Goal: Browse casually

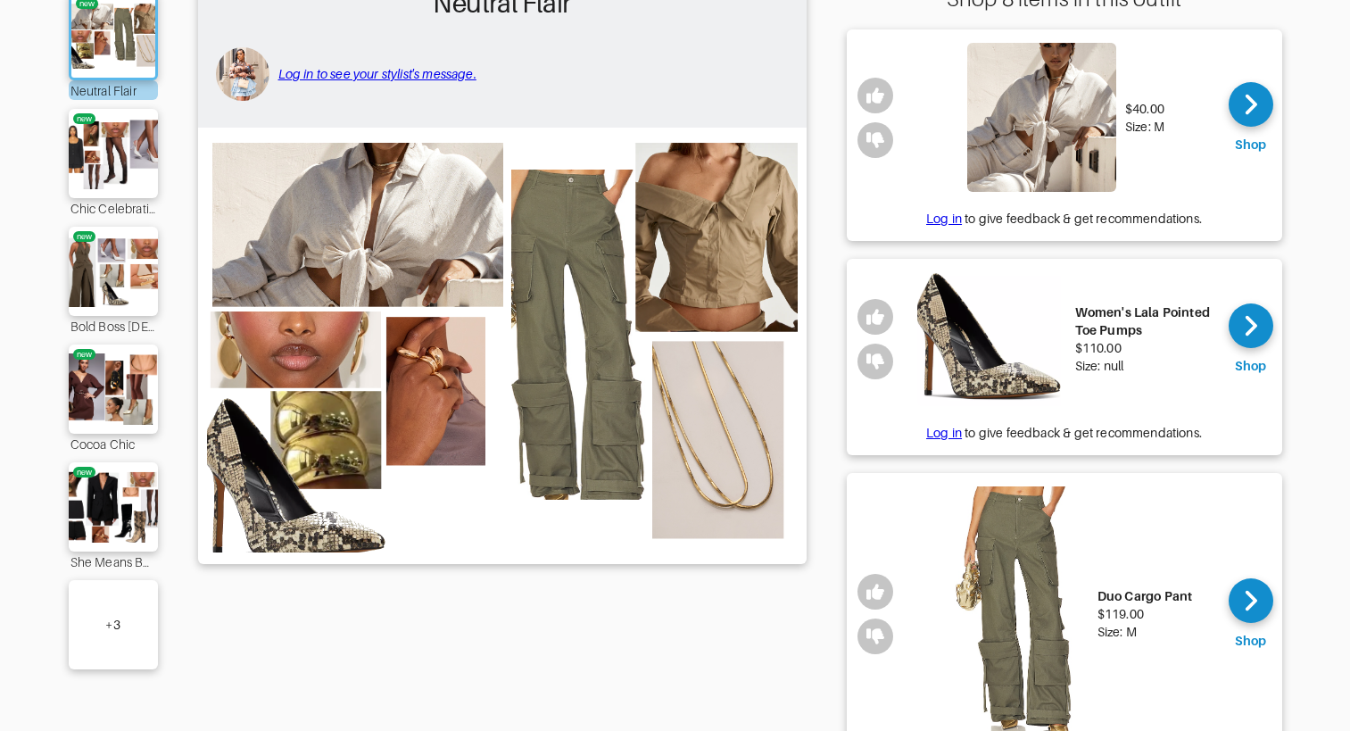
scroll to position [215, 0]
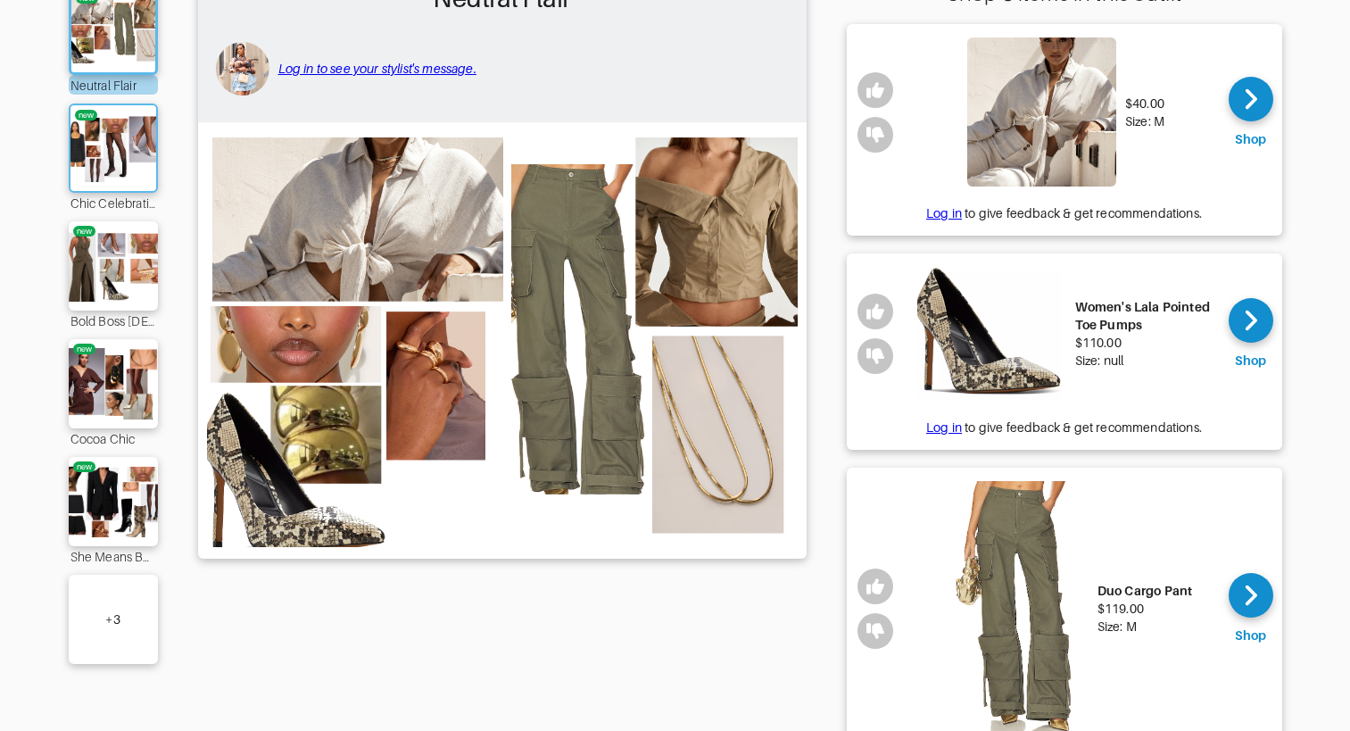
click at [130, 139] on img at bounding box center [113, 148] width 96 height 68
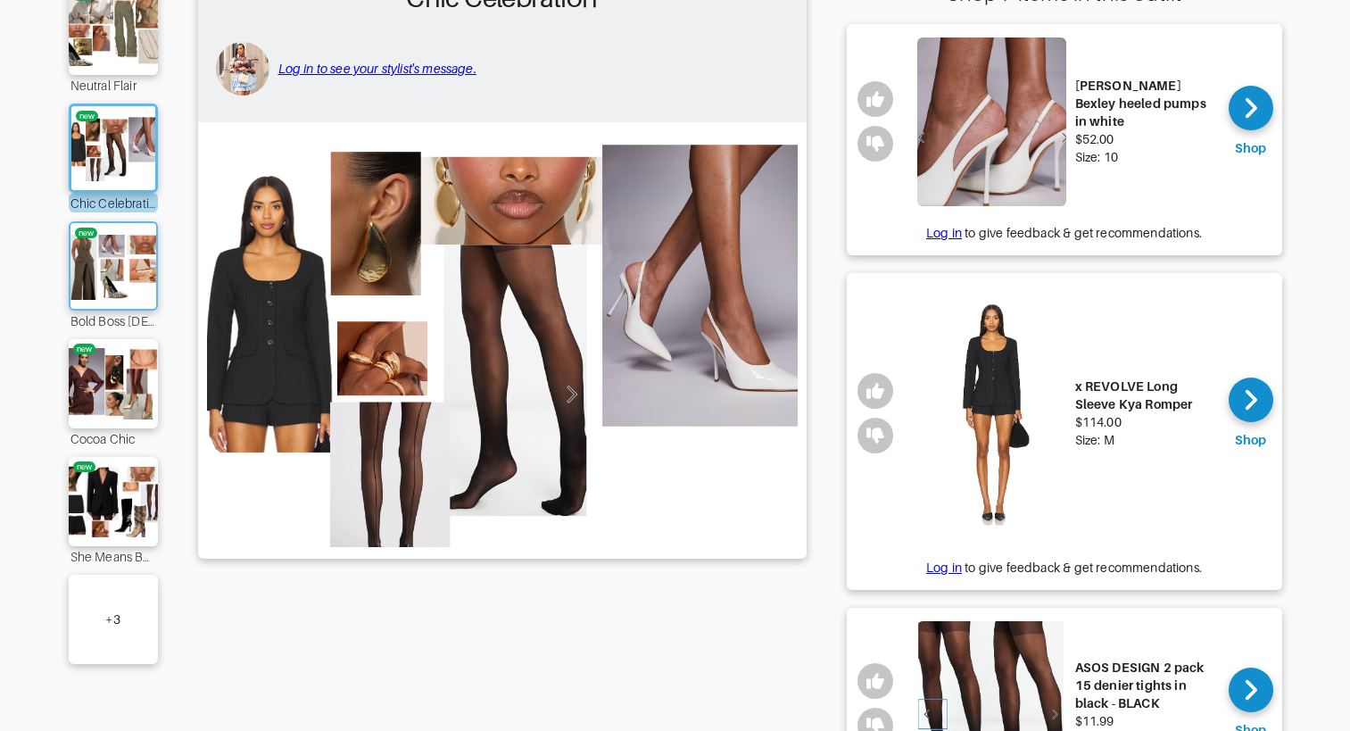
click at [107, 271] on img at bounding box center [113, 266] width 96 height 68
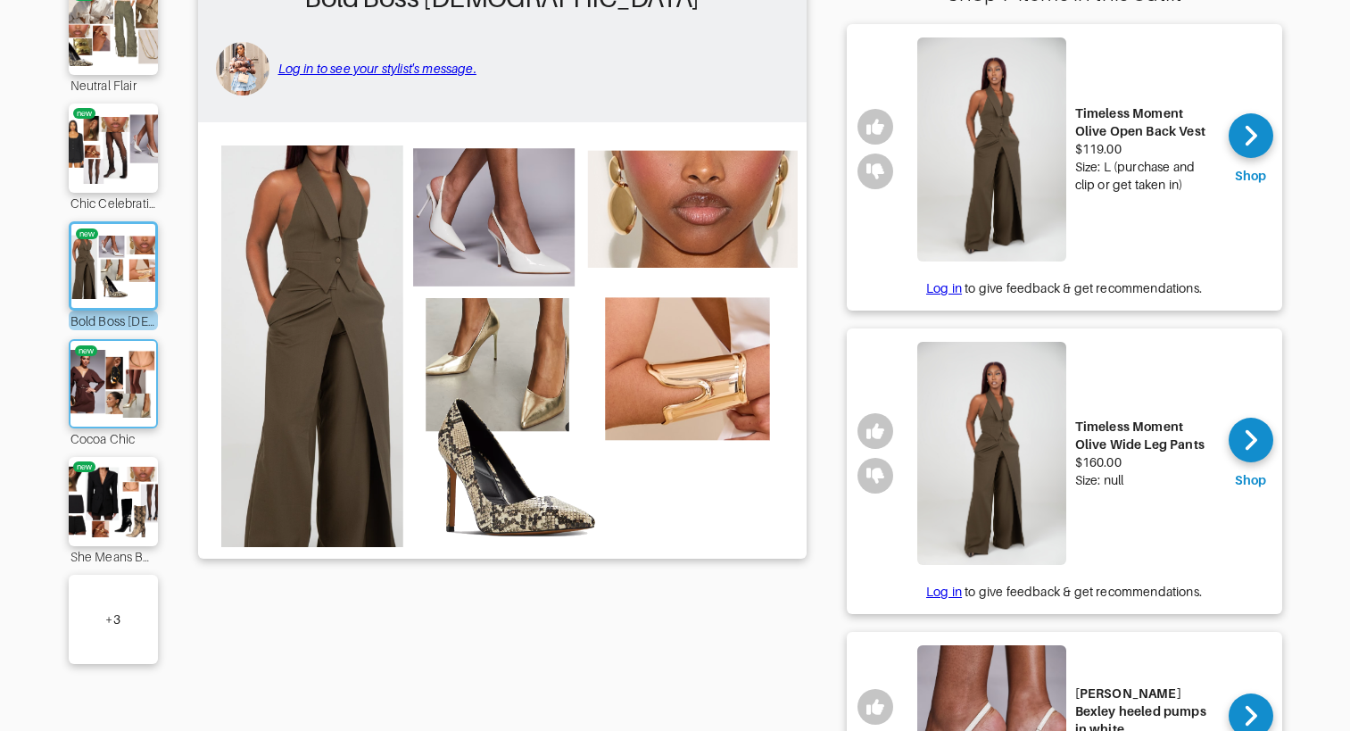
click at [121, 410] on img at bounding box center [113, 384] width 96 height 68
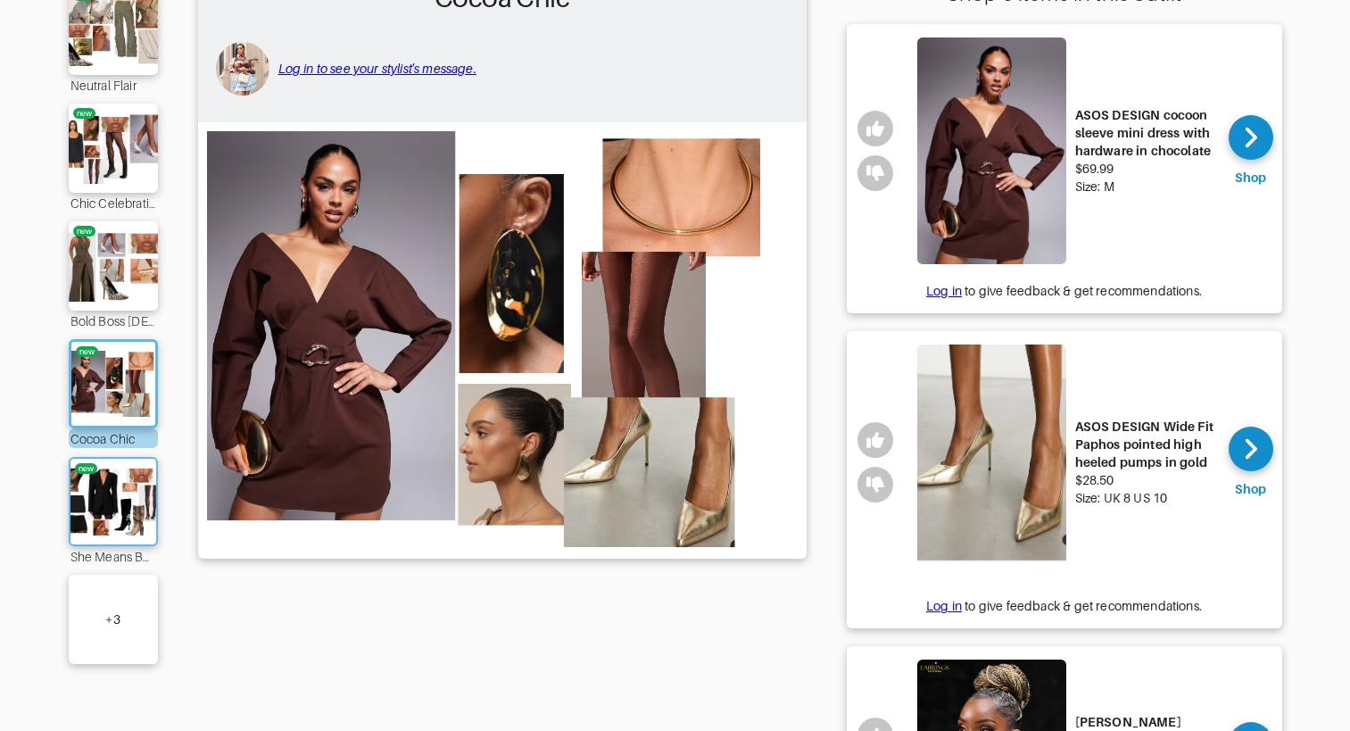
click at [112, 484] on img at bounding box center [113, 502] width 96 height 68
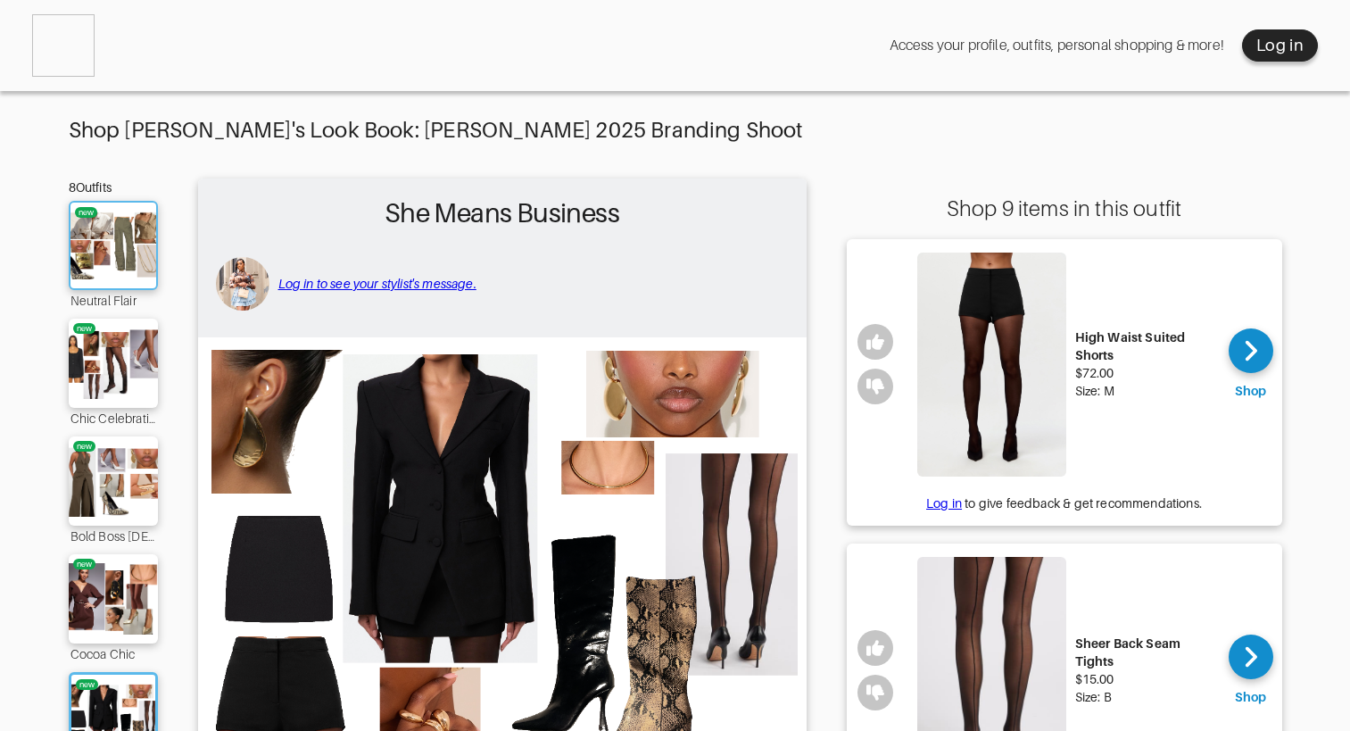
click at [106, 235] on img at bounding box center [113, 245] width 96 height 68
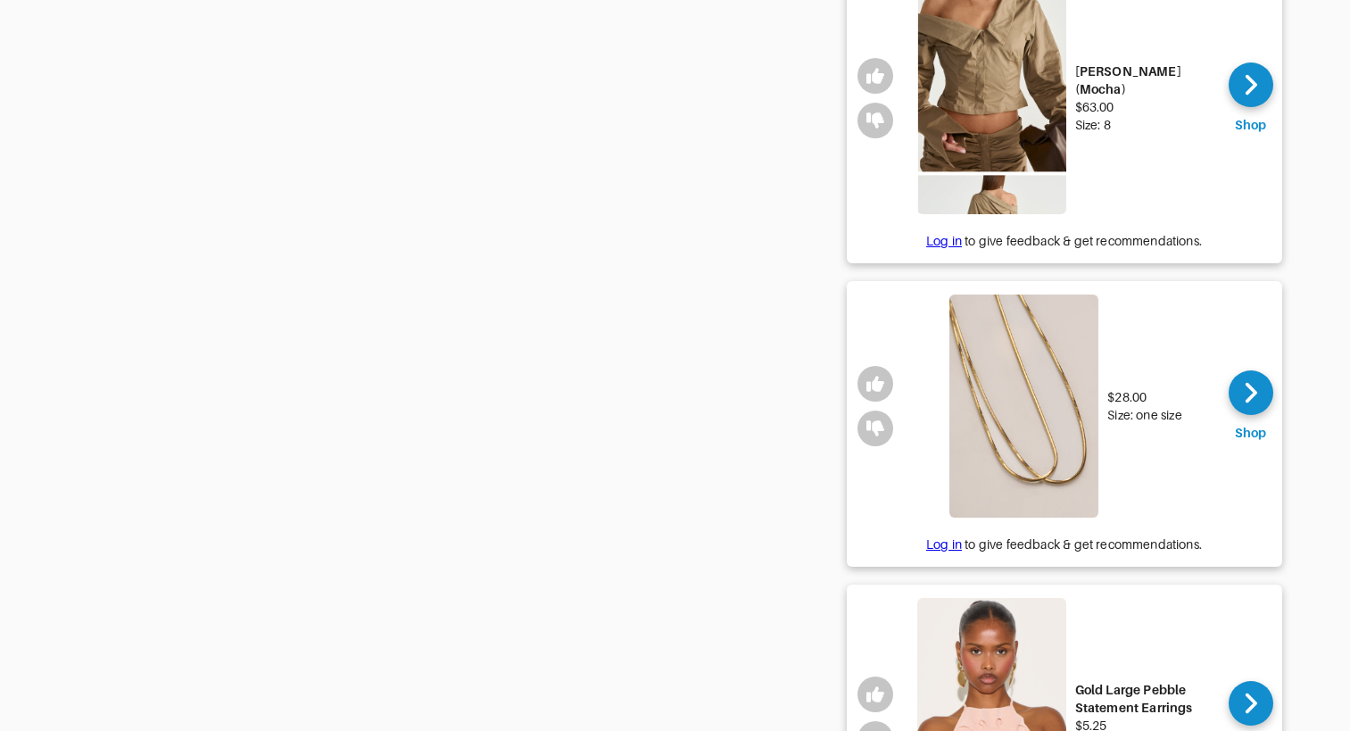
scroll to position [1762, 0]
